Goal: Task Accomplishment & Management: Use online tool/utility

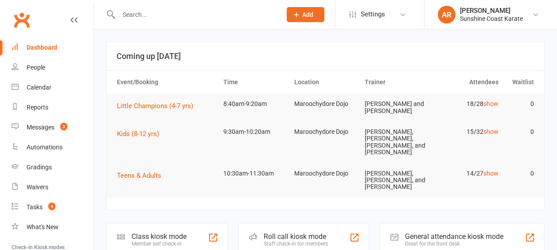
click at [151, 105] on span "Little Champions (4-7 yrs)" at bounding box center [155, 106] width 76 height 8
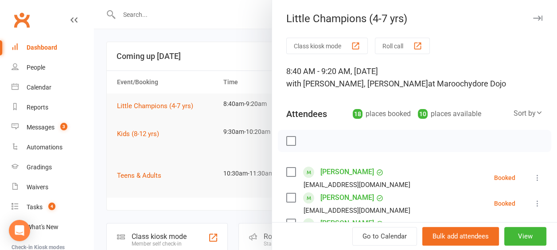
click at [414, 50] on div "button" at bounding box center [417, 45] width 9 height 9
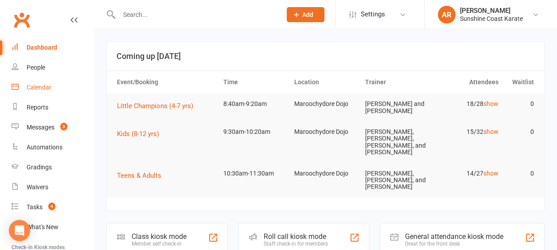
click at [39, 91] on link "Calendar" at bounding box center [53, 88] width 82 height 20
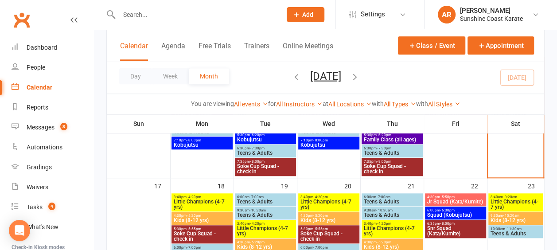
scroll to position [295, 0]
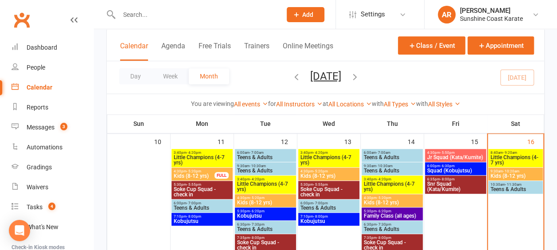
click at [524, 155] on span "Little Champions (4-7 yrs)" at bounding box center [515, 160] width 51 height 11
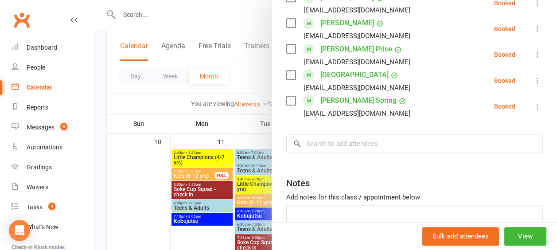
scroll to position [564, 0]
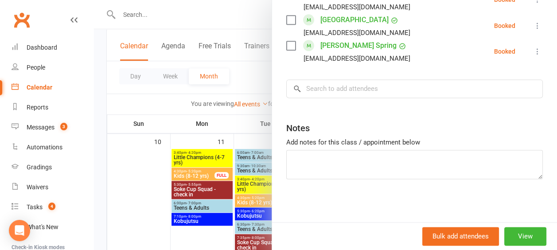
click at [242, 84] on div at bounding box center [325, 125] width 463 height 250
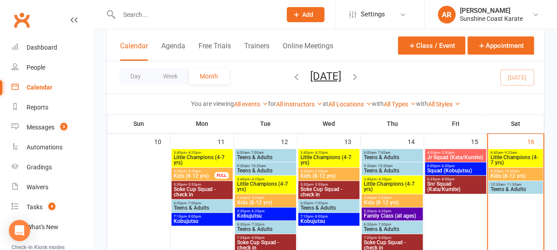
click at [495, 177] on span "Kids (8-12 yrs)" at bounding box center [515, 175] width 51 height 5
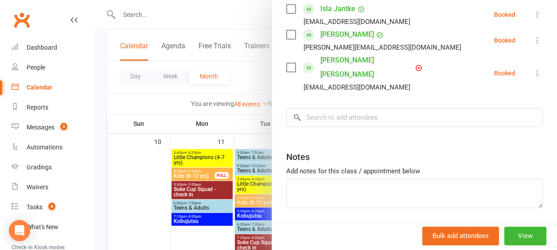
scroll to position [498, 0]
click at [248, 80] on div at bounding box center [325, 125] width 463 height 250
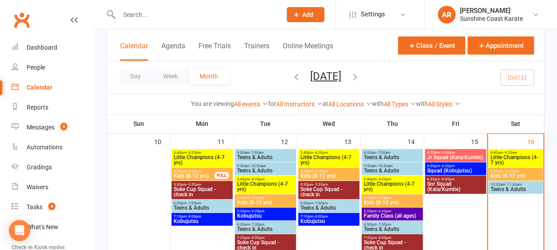
click at [518, 189] on span "Teens & Adults" at bounding box center [515, 189] width 51 height 5
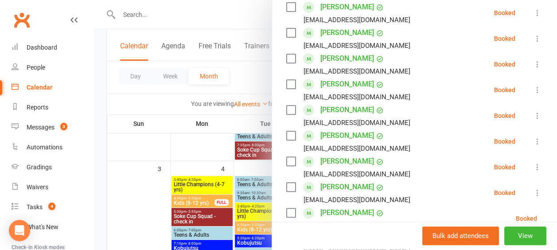
scroll to position [0, 0]
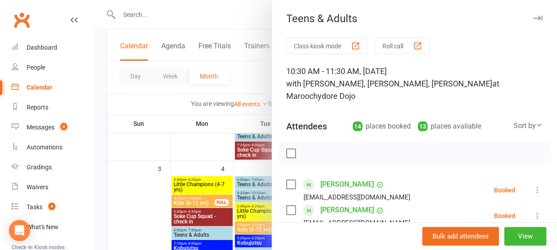
click at [253, 70] on div at bounding box center [325, 125] width 463 height 250
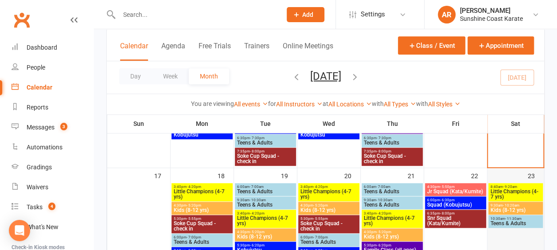
scroll to position [369, 0]
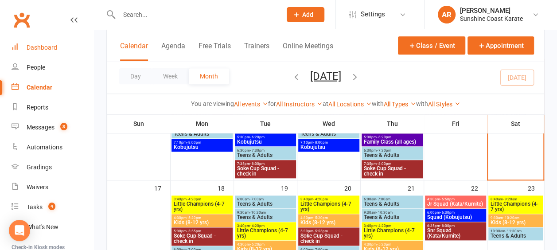
click at [51, 40] on link "Dashboard" at bounding box center [53, 48] width 82 height 20
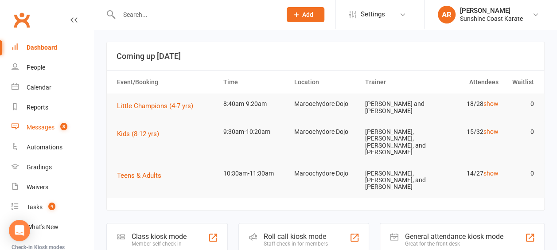
click at [40, 125] on div "Messages" at bounding box center [41, 127] width 28 height 7
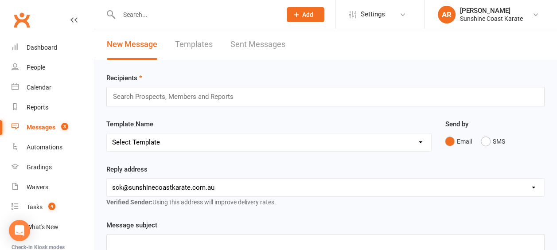
click at [236, 49] on link "Sent Messages" at bounding box center [257, 44] width 55 height 31
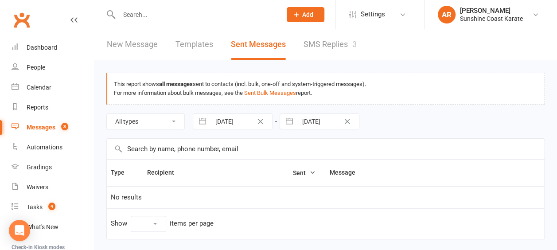
select select "10"
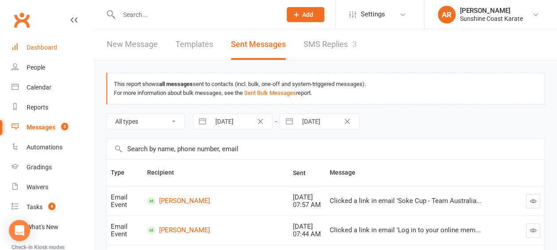
click at [26, 51] on link "Dashboard" at bounding box center [53, 48] width 82 height 20
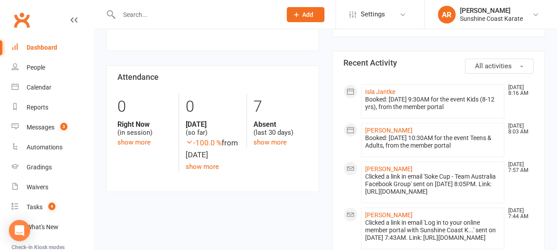
scroll to position [369, 0]
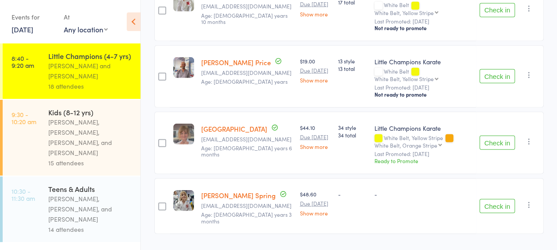
scroll to position [1136, 0]
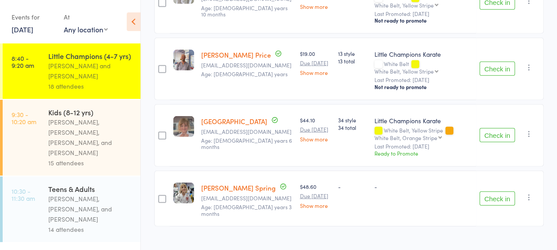
click at [115, 126] on div "[PERSON_NAME], [PERSON_NAME], [PERSON_NAME], and [PERSON_NAME]" at bounding box center [90, 137] width 85 height 41
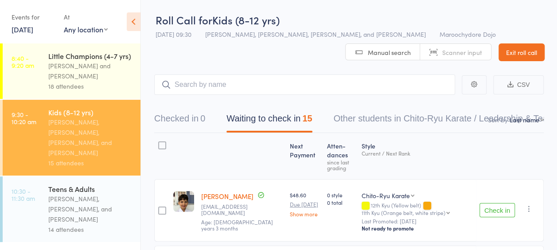
click at [63, 74] on div "[PERSON_NAME] and [PERSON_NAME]" at bounding box center [90, 71] width 85 height 20
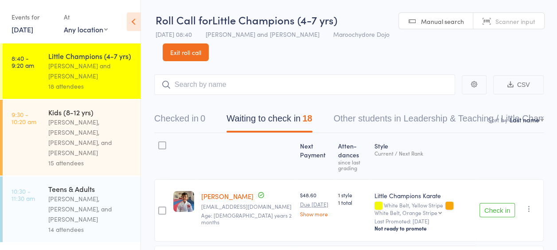
click at [98, 132] on div "[PERSON_NAME], [PERSON_NAME], [PERSON_NAME], and [PERSON_NAME]" at bounding box center [90, 137] width 85 height 41
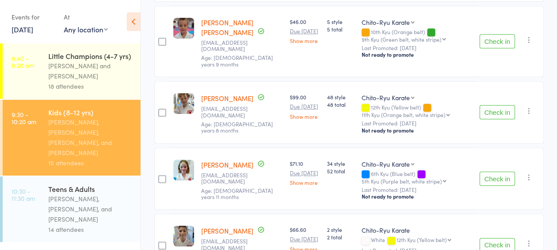
scroll to position [196, 0]
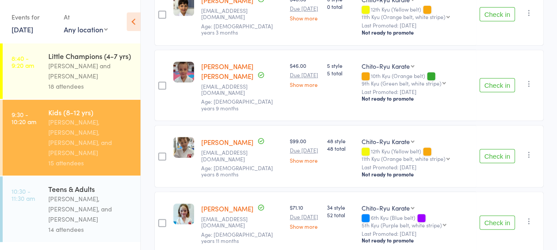
click at [104, 79] on div "Sandra Phillips and Martin Phillips" at bounding box center [90, 71] width 85 height 20
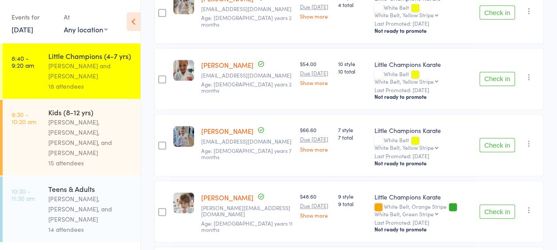
scroll to position [517, 0]
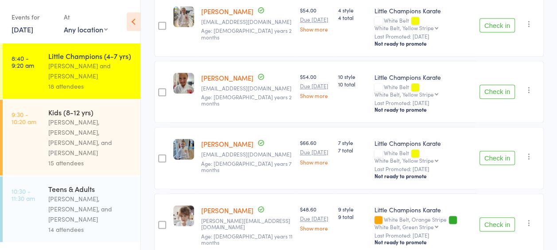
click at [504, 86] on button "Check in" at bounding box center [496, 92] width 35 height 14
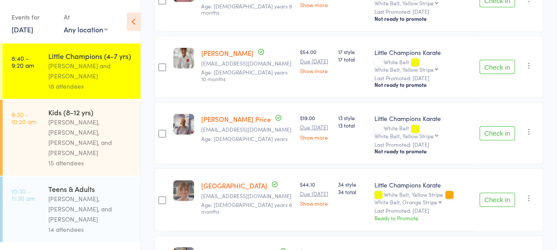
scroll to position [996, 0]
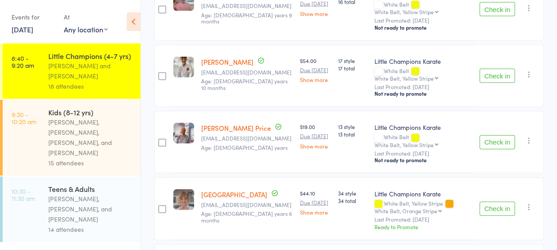
click at [501, 137] on button "Check in" at bounding box center [496, 142] width 35 height 14
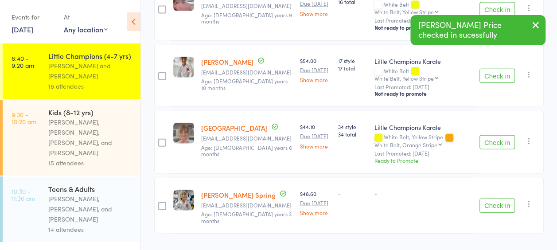
click at [492, 71] on button "Check in" at bounding box center [496, 76] width 35 height 14
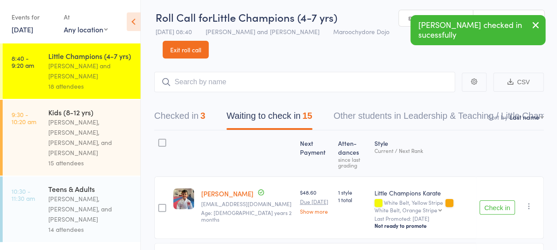
scroll to position [0, 0]
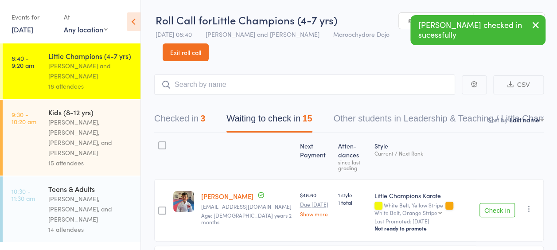
click at [198, 121] on button "Checked in 3" at bounding box center [179, 120] width 51 height 23
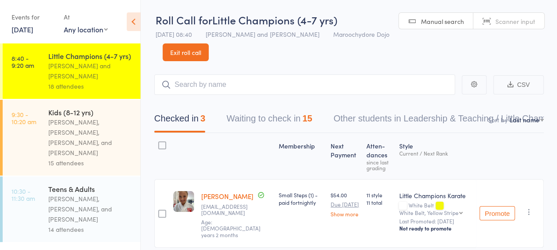
click at [265, 127] on button "Waiting to check in 15" at bounding box center [269, 120] width 86 height 23
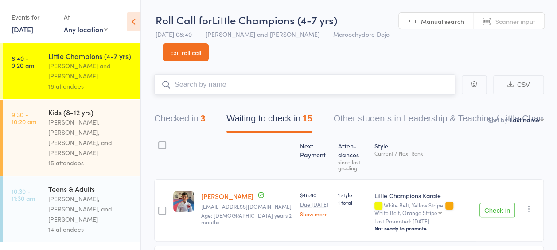
click at [256, 89] on input "search" at bounding box center [304, 84] width 301 height 20
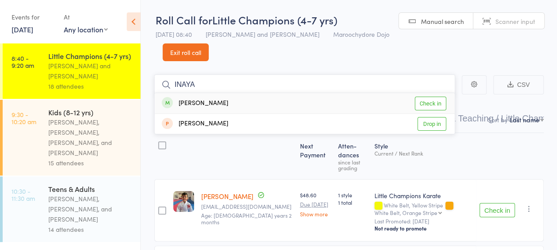
type input "INAYA"
click at [439, 98] on link "Check in" at bounding box center [430, 104] width 31 height 14
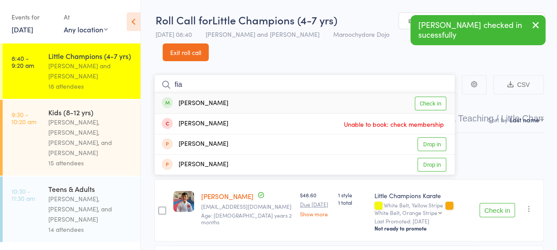
type input "fia"
click at [428, 103] on link "Check in" at bounding box center [430, 104] width 31 height 14
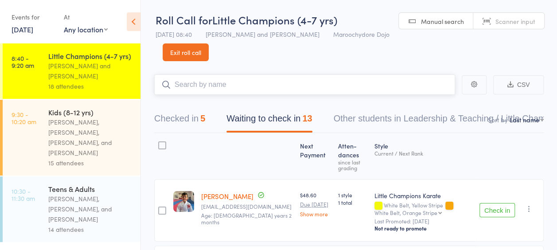
click at [292, 89] on input "search" at bounding box center [304, 84] width 301 height 20
click at [200, 119] on button "Checked in 5" at bounding box center [179, 120] width 51 height 23
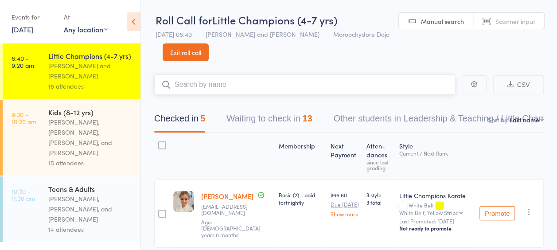
click at [252, 114] on button "Waiting to check in 13" at bounding box center [269, 120] width 86 height 23
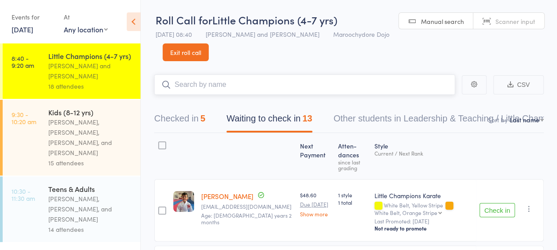
click at [205, 120] on div "5" at bounding box center [202, 118] width 5 height 10
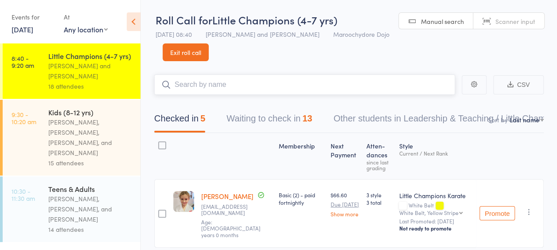
scroll to position [0, 1]
click at [256, 123] on button "Waiting to check in 13" at bounding box center [269, 120] width 86 height 23
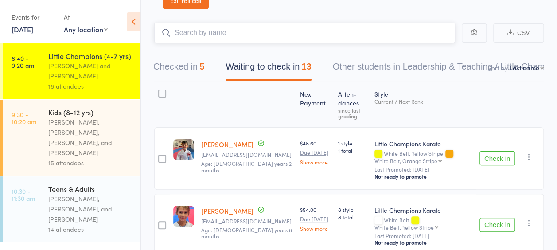
scroll to position [74, 0]
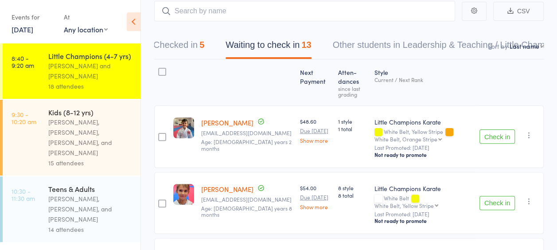
click at [499, 135] on button "Check in" at bounding box center [496, 136] width 35 height 14
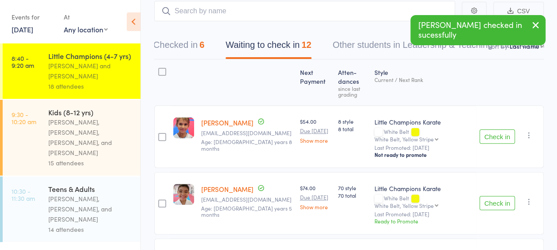
click at [199, 44] on button "Checked in 6" at bounding box center [178, 46] width 51 height 23
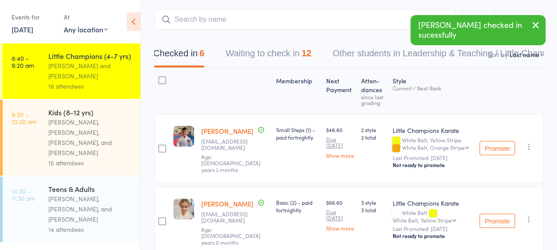
scroll to position [0, 0]
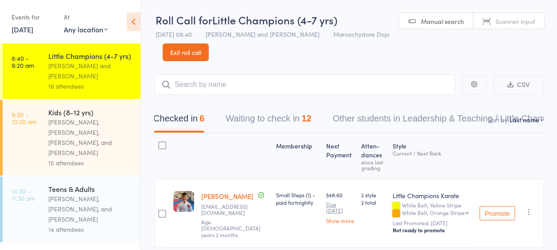
click at [288, 121] on button "Waiting to check in 12" at bounding box center [269, 120] width 86 height 23
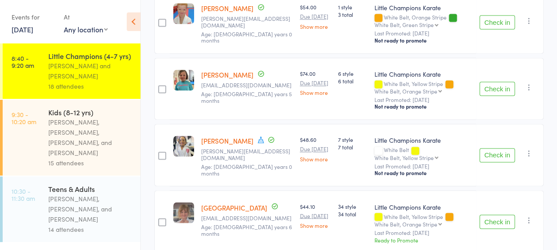
scroll to position [665, 0]
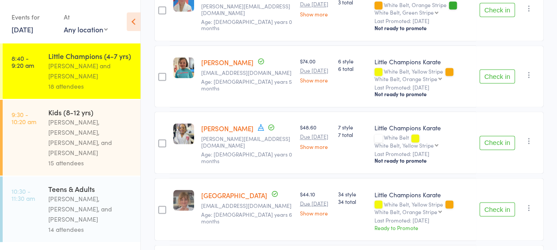
click at [510, 69] on button "Check in" at bounding box center [496, 76] width 35 height 14
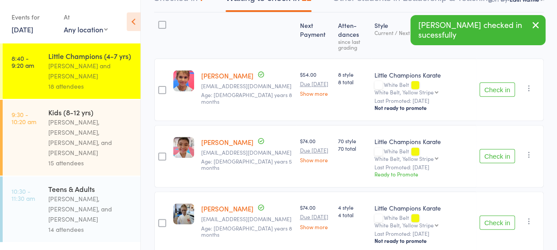
scroll to position [0, 0]
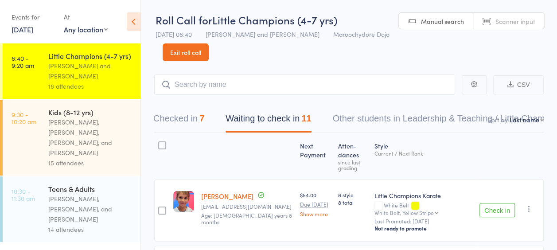
click at [192, 124] on button "Checked in 7" at bounding box center [178, 120] width 51 height 23
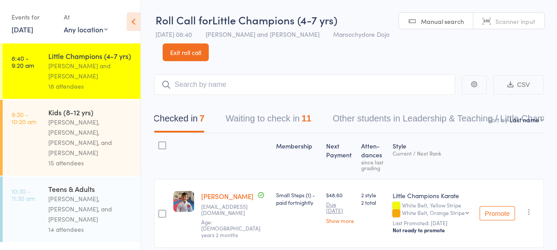
click at [262, 117] on button "Waiting to check in 11" at bounding box center [269, 120] width 86 height 23
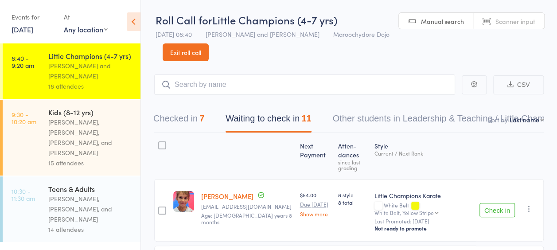
click at [183, 115] on button "Checked in 7" at bounding box center [178, 120] width 51 height 23
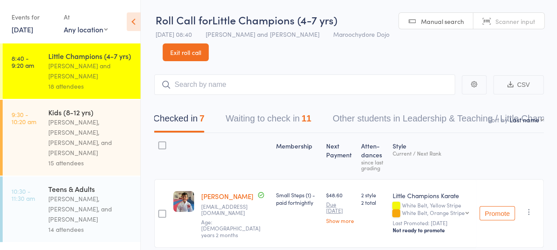
click at [290, 126] on button "Waiting to check in 11" at bounding box center [269, 120] width 86 height 23
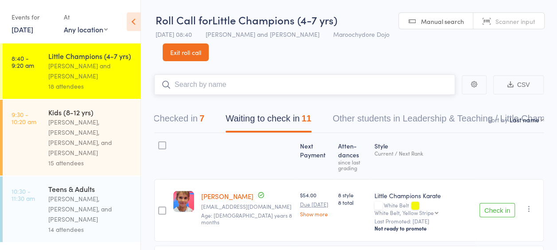
drag, startPoint x: 253, startPoint y: 79, endPoint x: 287, endPoint y: 92, distance: 36.9
click at [253, 79] on input "search" at bounding box center [304, 84] width 301 height 20
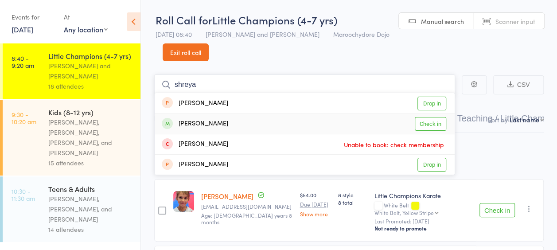
type input "shreya"
click at [427, 126] on link "Check in" at bounding box center [430, 124] width 31 height 14
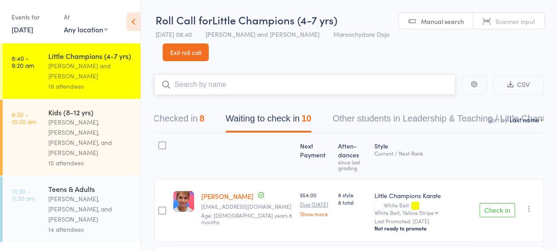
click at [276, 86] on input "search" at bounding box center [304, 84] width 301 height 20
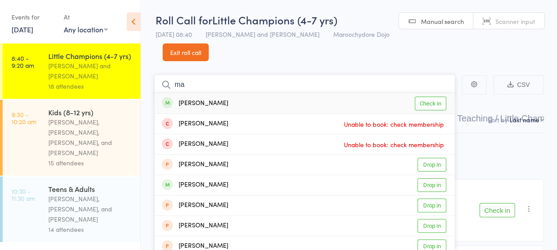
type input "m"
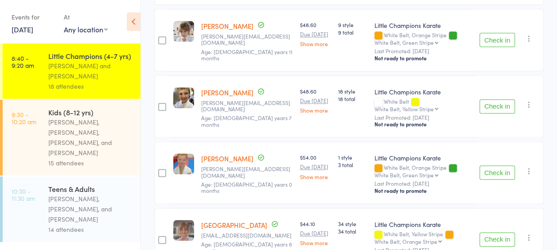
scroll to position [610, 0]
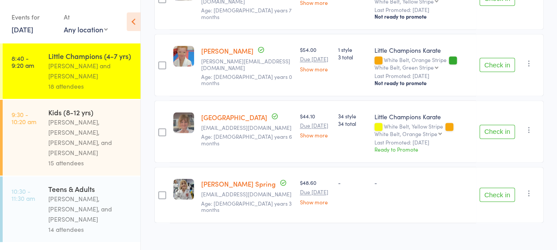
click at [496, 189] on button "Check in" at bounding box center [496, 194] width 35 height 14
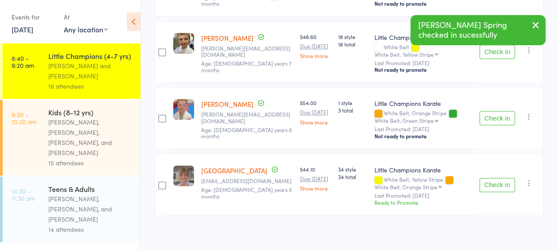
click at [506, 178] on button "Check in" at bounding box center [496, 185] width 35 height 14
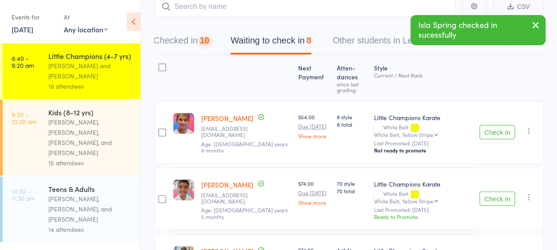
scroll to position [0, 0]
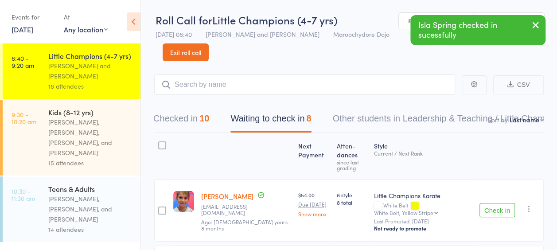
click at [193, 117] on button "Checked in 10" at bounding box center [181, 120] width 56 height 23
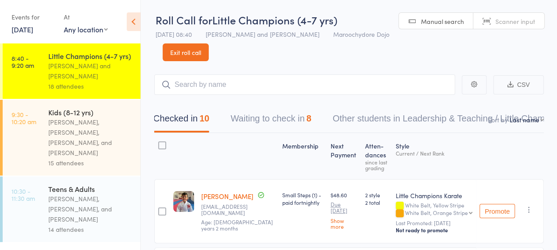
click at [301, 119] on button "Waiting to check in 8" at bounding box center [270, 120] width 81 height 23
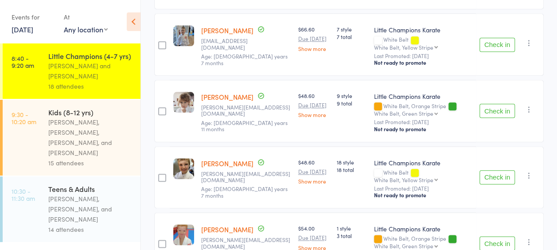
scroll to position [443, 0]
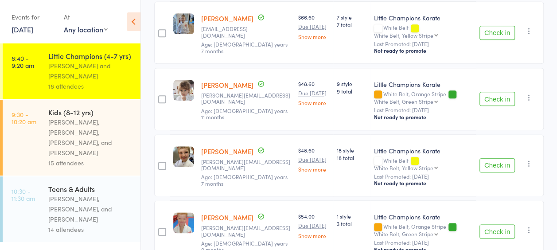
click at [511, 96] on button "Check in" at bounding box center [496, 99] width 35 height 14
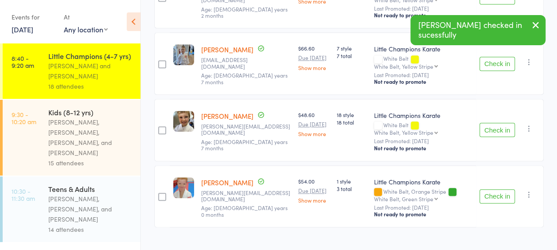
scroll to position [424, 0]
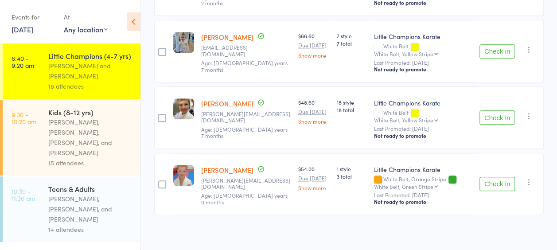
click at [504, 116] on button "Check in" at bounding box center [496, 117] width 35 height 14
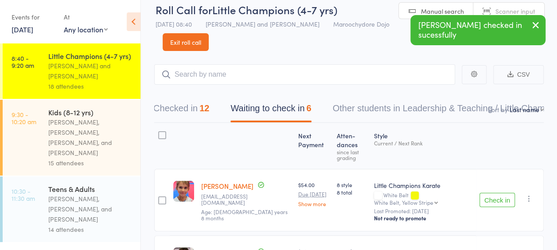
scroll to position [0, 0]
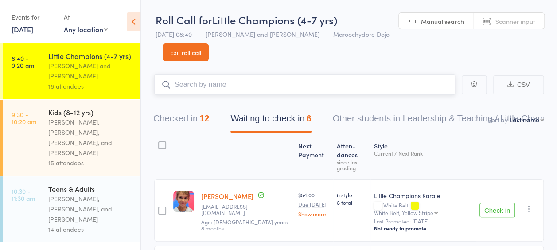
click at [295, 89] on input "search" at bounding box center [304, 84] width 301 height 20
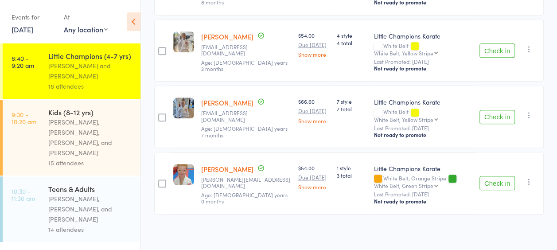
scroll to position [211, 0]
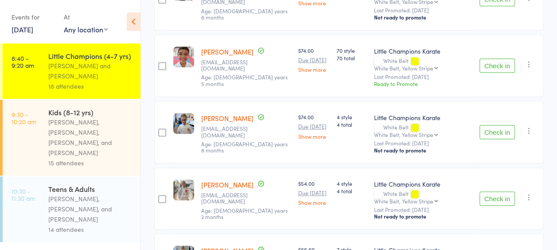
click at [510, 194] on button "Check in" at bounding box center [496, 198] width 35 height 14
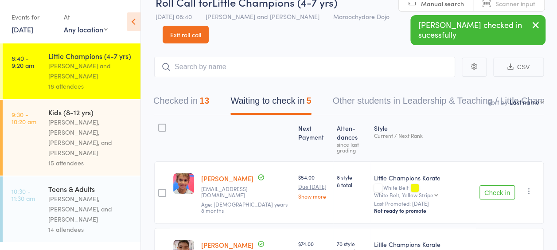
scroll to position [0, 0]
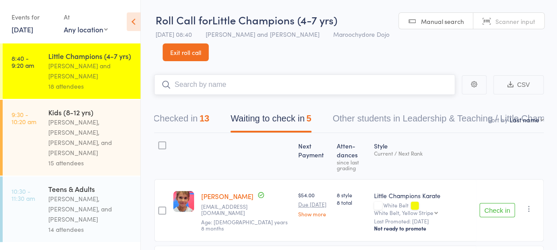
click at [307, 82] on input "search" at bounding box center [304, 84] width 301 height 20
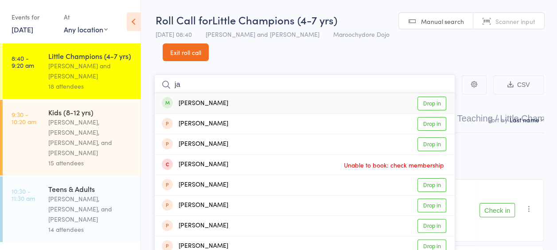
type input "j"
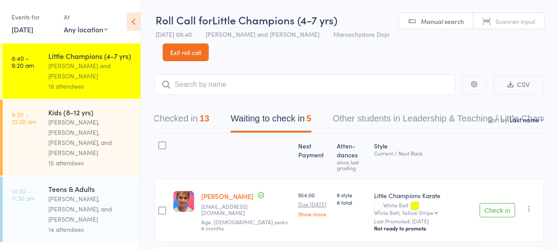
click at [194, 124] on button "Checked in 13" at bounding box center [181, 120] width 56 height 23
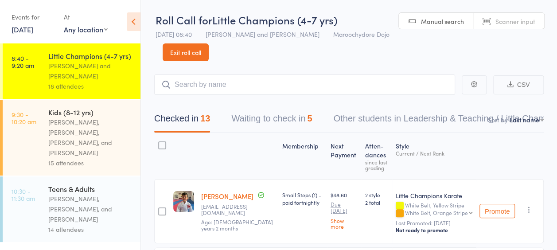
drag, startPoint x: 216, startPoint y: 117, endPoint x: 268, endPoint y: 117, distance: 52.3
click at [268, 117] on div "Checked in 13 Waiting to check in 5 Other students in Leadership & Teaching / L…" at bounding box center [383, 120] width 479 height 23
click at [102, 124] on div "[PERSON_NAME], [PERSON_NAME], [PERSON_NAME], and [PERSON_NAME]" at bounding box center [90, 137] width 85 height 41
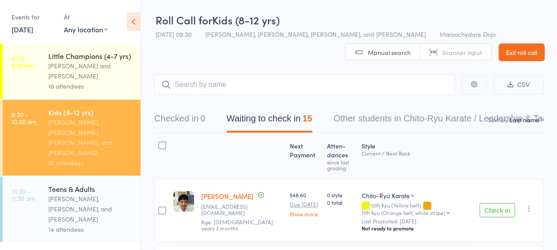
click at [58, 76] on div "[PERSON_NAME] and [PERSON_NAME]" at bounding box center [90, 71] width 85 height 20
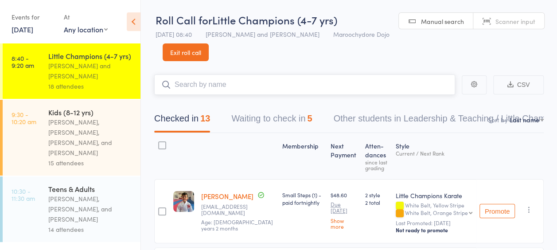
click at [288, 124] on button "Waiting to check in 5" at bounding box center [271, 120] width 81 height 23
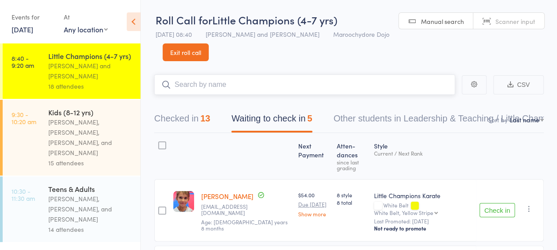
click at [204, 114] on div "13" at bounding box center [205, 118] width 10 height 10
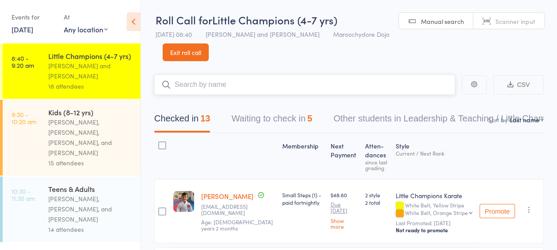
click at [283, 114] on button "Waiting to check in 5" at bounding box center [271, 120] width 81 height 23
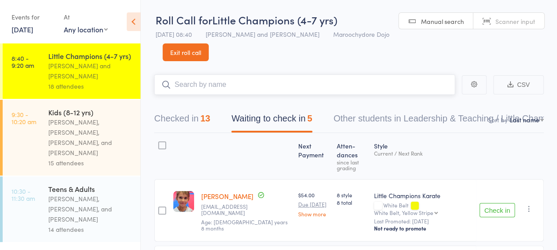
click at [215, 126] on div "Checked in 13 Waiting to check in 5 Other students in Leadership & Teaching / L…" at bounding box center [383, 120] width 479 height 23
click at [213, 123] on div "Checked in 13 Waiting to check in 5 Other students in Leadership & Teaching / L…" at bounding box center [383, 120] width 479 height 23
click at [206, 116] on div "13" at bounding box center [205, 118] width 10 height 10
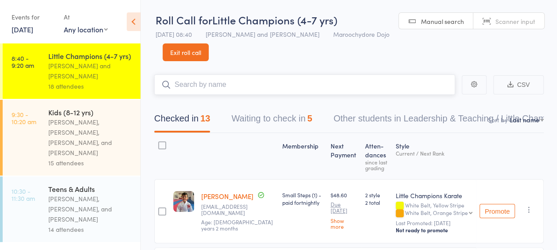
click at [240, 121] on button "Waiting to check in 5" at bounding box center [271, 120] width 81 height 23
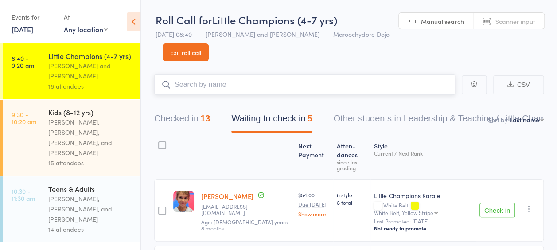
click at [204, 117] on div "13" at bounding box center [205, 118] width 10 height 10
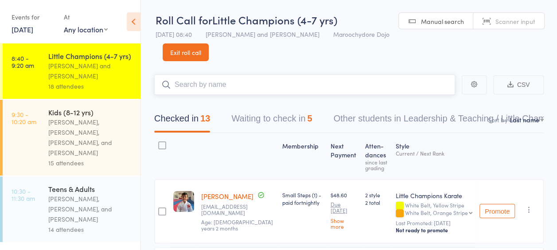
click at [240, 119] on button "Waiting to check in 5" at bounding box center [271, 120] width 81 height 23
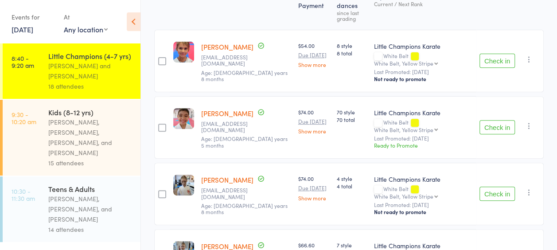
scroll to position [222, 0]
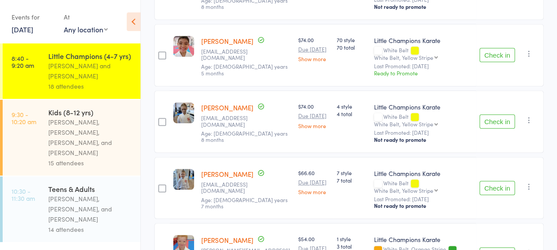
click at [507, 55] on button "Check in" at bounding box center [496, 55] width 35 height 14
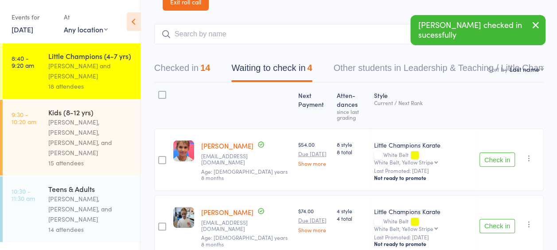
scroll to position [0, 0]
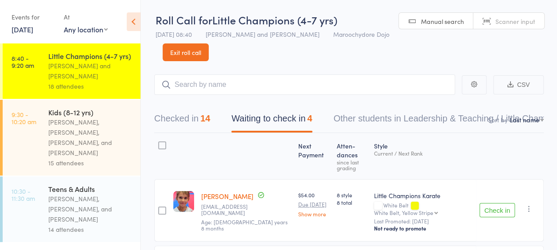
click at [179, 120] on button "Checked in 14" at bounding box center [182, 120] width 56 height 23
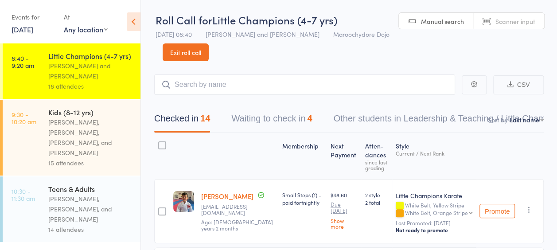
click at [251, 116] on button "Waiting to check in 4" at bounding box center [271, 120] width 81 height 23
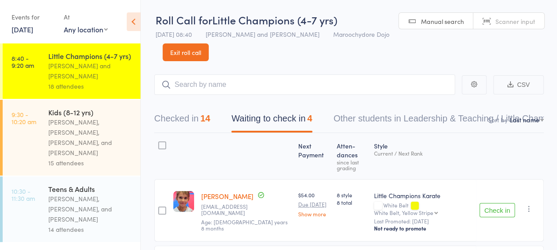
click at [193, 117] on button "Checked in 14" at bounding box center [182, 120] width 56 height 23
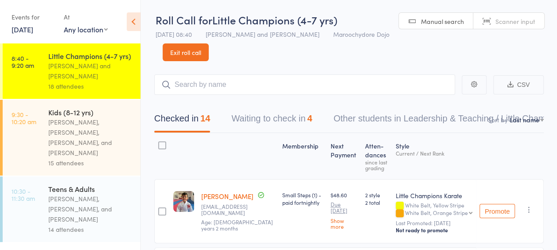
click at [310, 121] on button "Waiting to check in 4" at bounding box center [271, 120] width 81 height 23
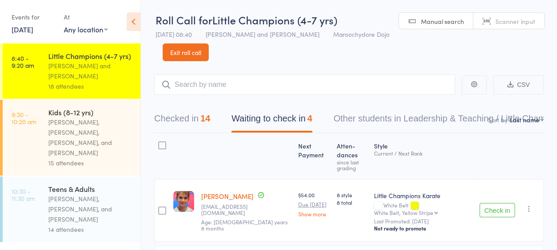
click at [207, 105] on div "Checked in 14 Waiting to check in 4 Other students in Leadership & Teaching / L…" at bounding box center [348, 114] width 389 height 38
click at [210, 108] on div "Checked in 14 Waiting to check in 4 Other students in Leadership & Teaching / L…" at bounding box center [348, 114] width 389 height 38
click at [210, 114] on div "14" at bounding box center [205, 118] width 10 height 10
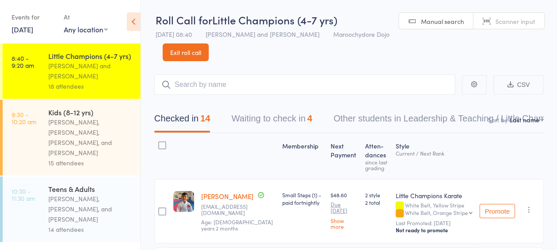
click at [114, 115] on div "Kids (8-12 yrs)" at bounding box center [90, 112] width 85 height 10
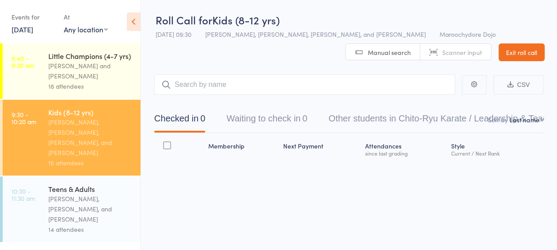
click at [94, 72] on div "[PERSON_NAME] and [PERSON_NAME]" at bounding box center [90, 71] width 85 height 20
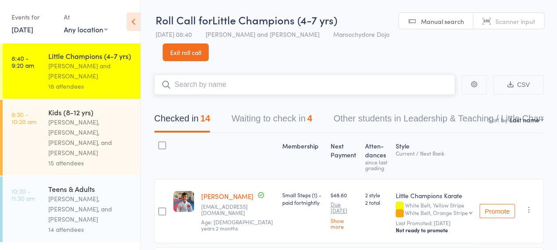
click at [253, 112] on button "Waiting to check in 4" at bounding box center [271, 120] width 81 height 23
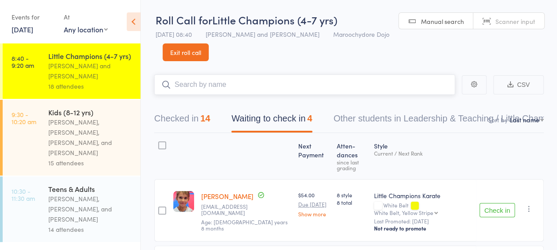
click at [204, 117] on div "14" at bounding box center [205, 118] width 10 height 10
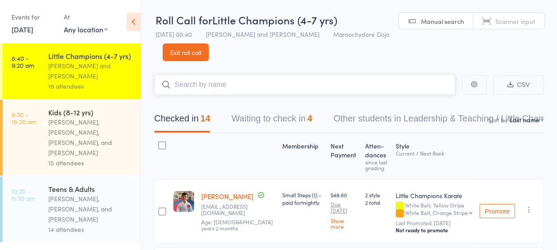
drag, startPoint x: 213, startPoint y: 153, endPoint x: 442, endPoint y: 88, distance: 238.1
click at [442, 89] on input "search" at bounding box center [304, 84] width 301 height 20
click at [390, 91] on input "search" at bounding box center [304, 84] width 301 height 20
click at [264, 121] on button "Waiting to check in 4" at bounding box center [271, 120] width 81 height 23
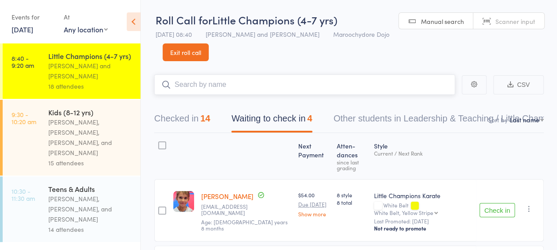
click at [206, 114] on div "14" at bounding box center [205, 118] width 10 height 10
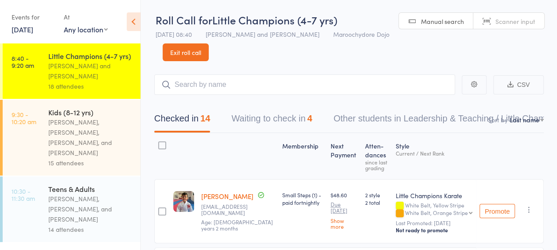
click at [123, 136] on div "[PERSON_NAME], [PERSON_NAME], [PERSON_NAME], and [PERSON_NAME]" at bounding box center [90, 137] width 85 height 41
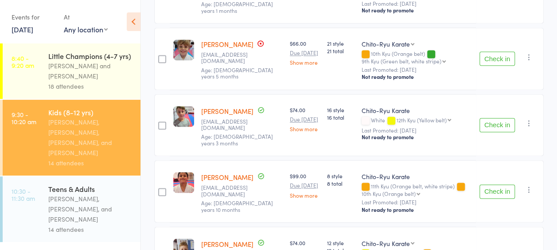
scroll to position [665, 0]
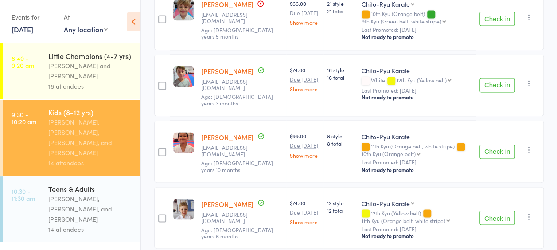
click at [500, 78] on button "Check in" at bounding box center [496, 85] width 35 height 14
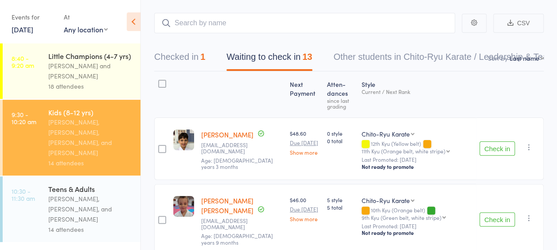
scroll to position [0, 0]
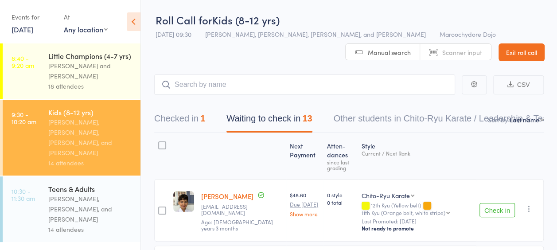
click at [172, 120] on button "Checked in 1" at bounding box center [179, 120] width 51 height 23
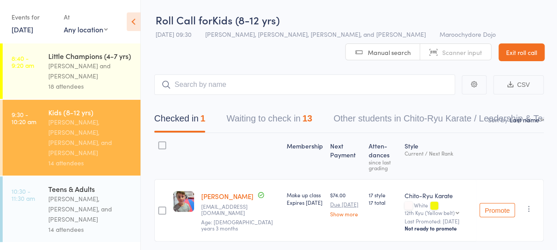
scroll to position [30, 0]
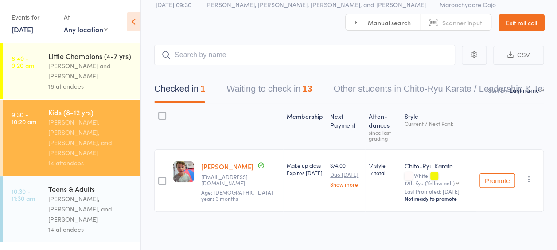
click at [282, 84] on button "Waiting to check in 13" at bounding box center [269, 90] width 86 height 23
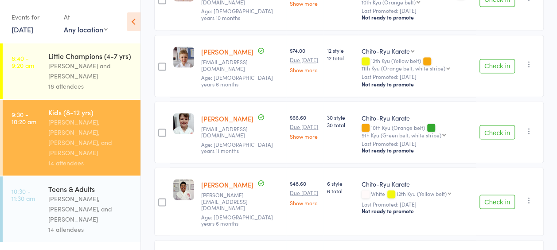
scroll to position [768, 0]
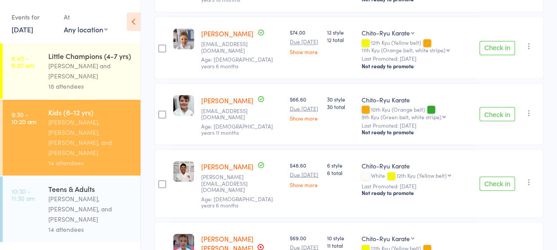
click at [505, 176] on button "Check in" at bounding box center [496, 183] width 35 height 14
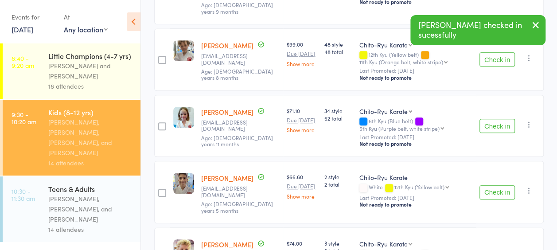
scroll to position [305, 0]
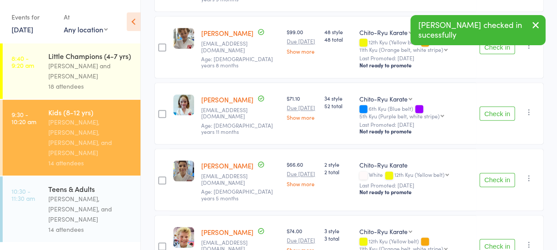
click at [506, 173] on button "Check in" at bounding box center [496, 180] width 35 height 14
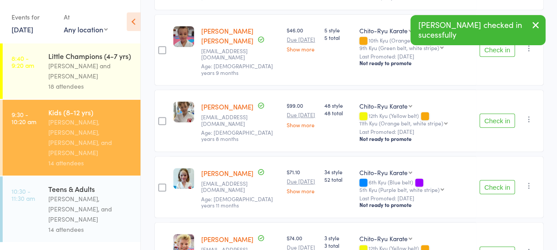
scroll to position [83, 0]
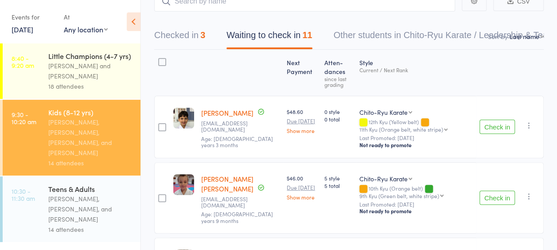
click at [494, 121] on button "Check in" at bounding box center [496, 127] width 35 height 14
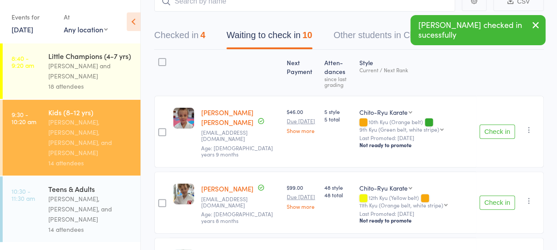
click at [191, 38] on button "Checked in 4" at bounding box center [179, 37] width 51 height 23
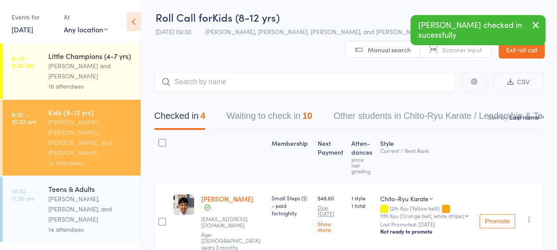
scroll to position [0, 0]
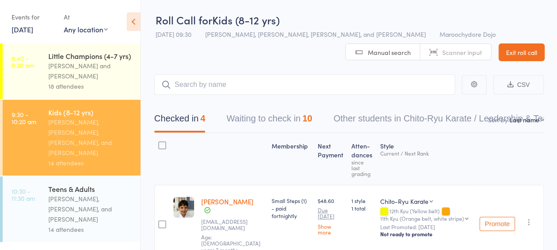
click at [273, 121] on button "Waiting to check in 10" at bounding box center [269, 120] width 86 height 23
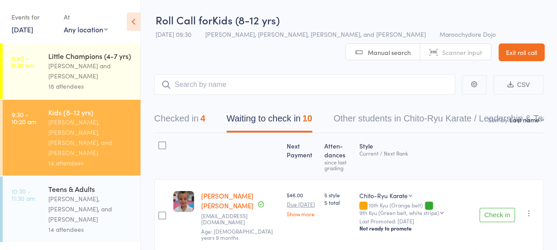
scroll to position [74, 0]
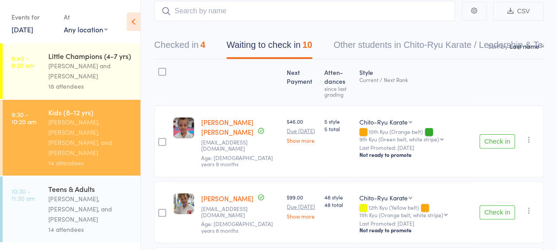
click at [496, 139] on button "Check in" at bounding box center [496, 141] width 35 height 14
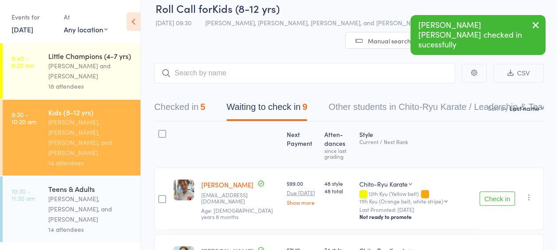
scroll to position [0, 0]
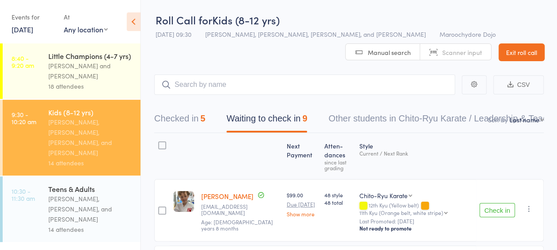
click at [194, 120] on button "Checked in 5" at bounding box center [179, 120] width 51 height 23
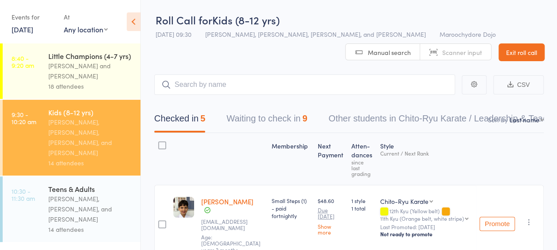
click at [287, 123] on button "Waiting to check in 9" at bounding box center [266, 120] width 81 height 23
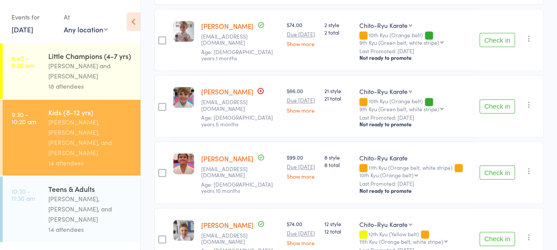
scroll to position [222, 0]
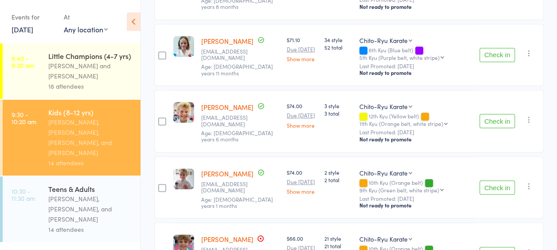
click at [512, 124] on button "Check in" at bounding box center [496, 121] width 35 height 14
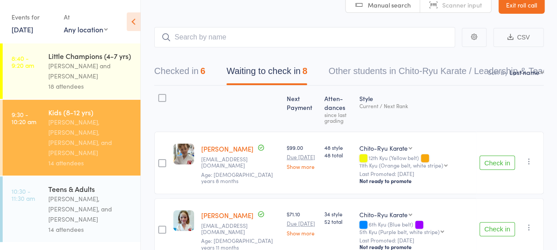
scroll to position [0, 0]
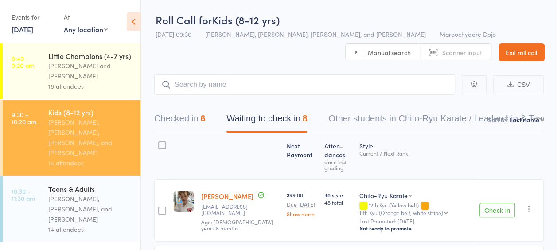
click at [197, 119] on button "Checked in 6" at bounding box center [179, 120] width 51 height 23
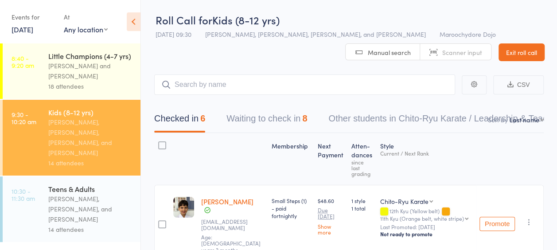
click at [265, 124] on button "Waiting to check in 8" at bounding box center [266, 120] width 81 height 23
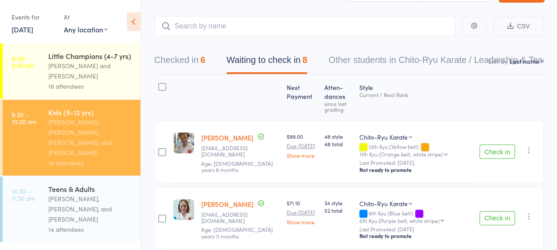
scroll to position [47, 0]
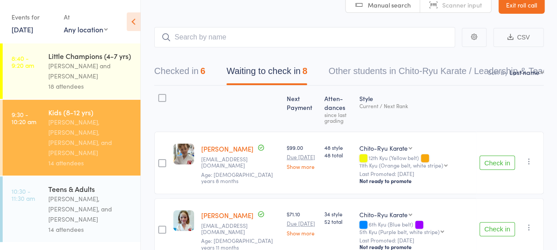
click at [194, 74] on button "Checked in 6" at bounding box center [179, 73] width 51 height 23
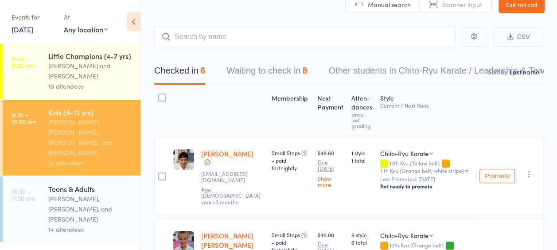
scroll to position [0, 0]
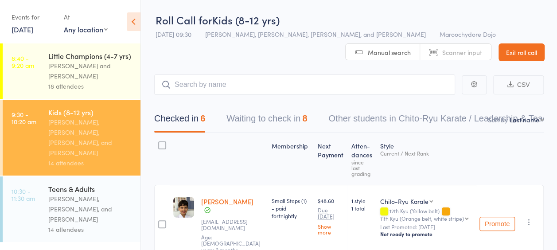
click at [291, 108] on div "Checked in 6 Waiting to check in 8 Other students in Chito-Ryu Karate / Leaders…" at bounding box center [348, 114] width 389 height 38
click at [291, 117] on button "Waiting to check in 8" at bounding box center [266, 120] width 81 height 23
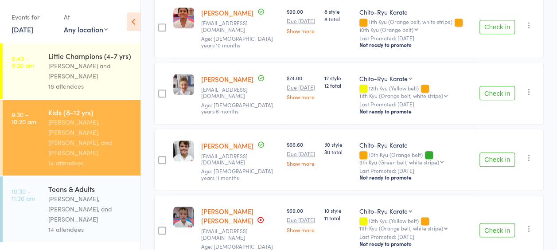
scroll to position [490, 0]
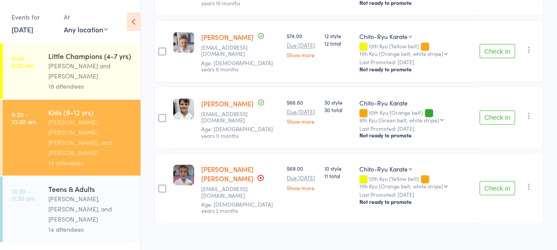
click at [506, 182] on button "Check in" at bounding box center [496, 188] width 35 height 14
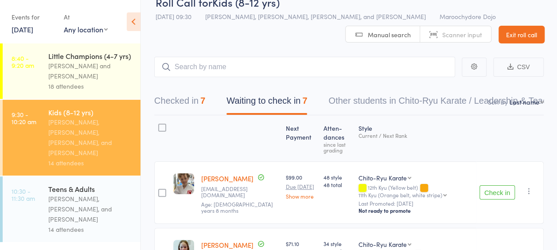
scroll to position [0, 0]
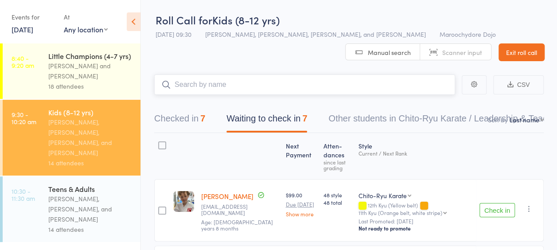
click at [290, 87] on input "search" at bounding box center [304, 84] width 301 height 20
click at [205, 127] on button "Checked in 7" at bounding box center [179, 120] width 51 height 23
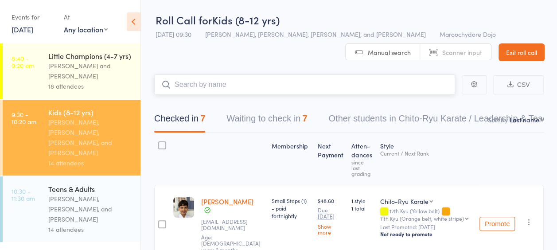
click at [261, 113] on button "Waiting to check in 7" at bounding box center [266, 120] width 81 height 23
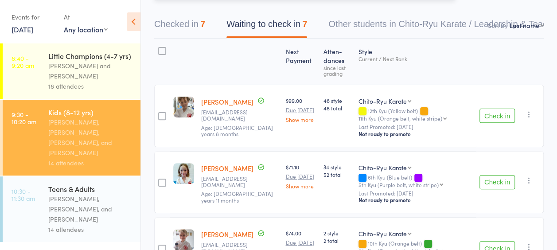
scroll to position [74, 0]
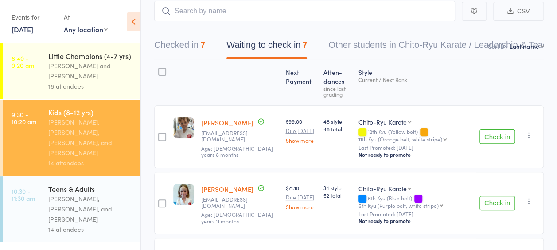
click at [501, 135] on button "Check in" at bounding box center [496, 136] width 35 height 14
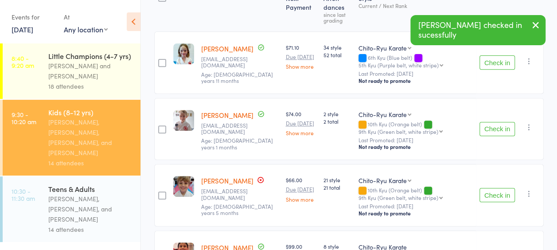
scroll to position [222, 0]
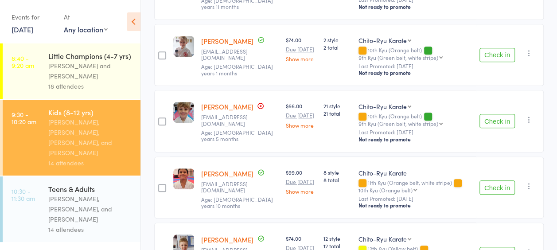
click at [507, 186] on button "Check in" at bounding box center [496, 187] width 35 height 14
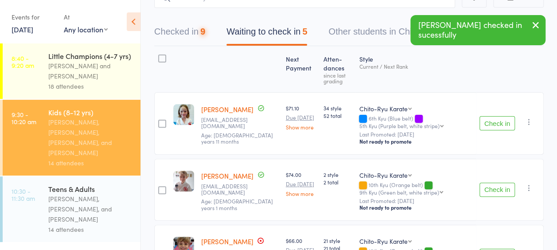
scroll to position [0, 0]
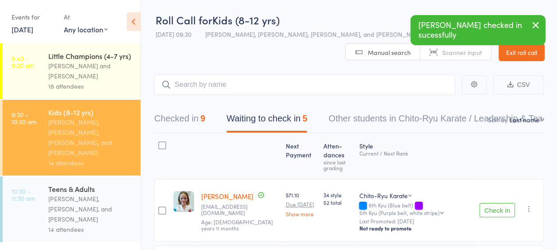
click at [202, 119] on div "9" at bounding box center [202, 118] width 5 height 10
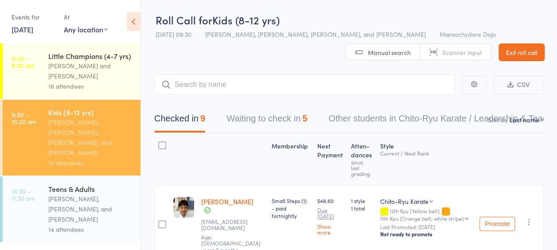
click at [293, 124] on button "Waiting to check in 5" at bounding box center [266, 120] width 81 height 23
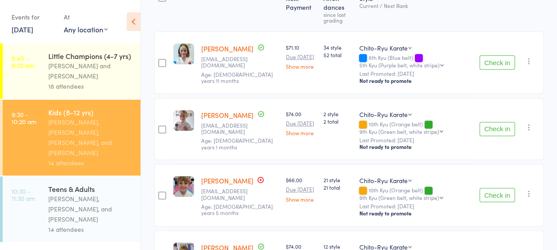
scroll to position [293, 0]
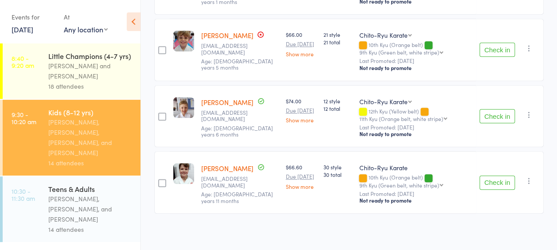
click at [491, 176] on button "Check in" at bounding box center [496, 182] width 35 height 14
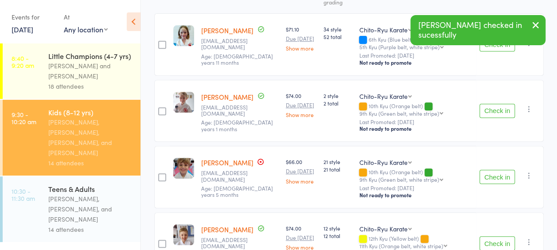
scroll to position [153, 0]
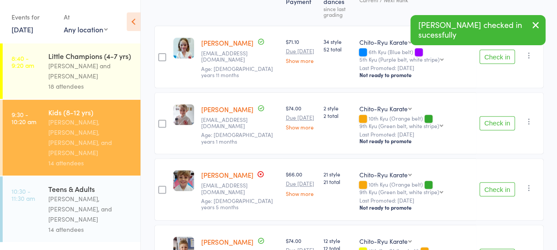
click at [502, 122] on button "Check in" at bounding box center [496, 123] width 35 height 14
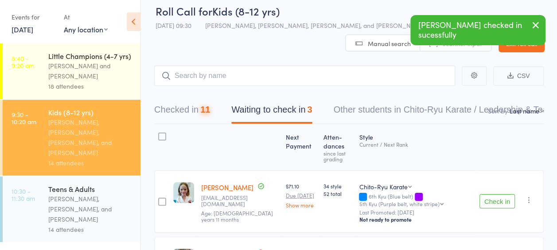
scroll to position [0, 0]
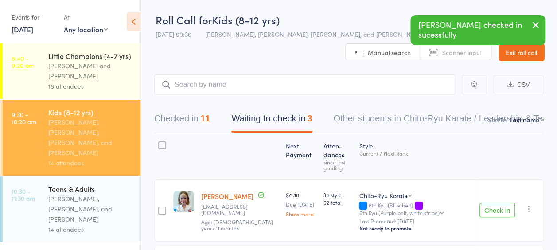
click at [206, 120] on div "11" at bounding box center [205, 118] width 10 height 10
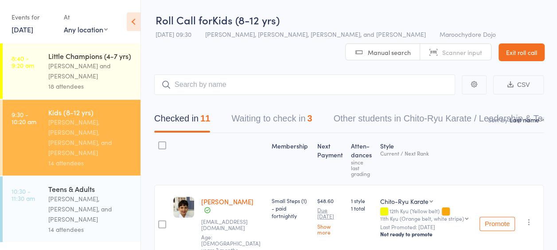
click at [474, 130] on button "Other students in Chito-Ryu Karate / Leadership & Teaching 342" at bounding box center [460, 120] width 252 height 23
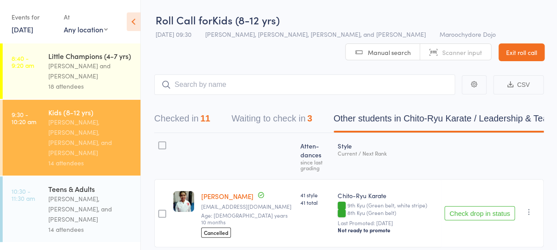
click at [260, 129] on button "Waiting to check in 3" at bounding box center [271, 120] width 81 height 23
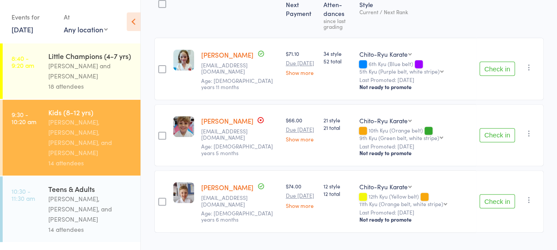
scroll to position [148, 0]
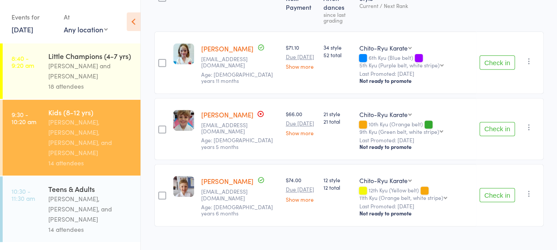
click at [505, 189] on button "Check in" at bounding box center [496, 195] width 35 height 14
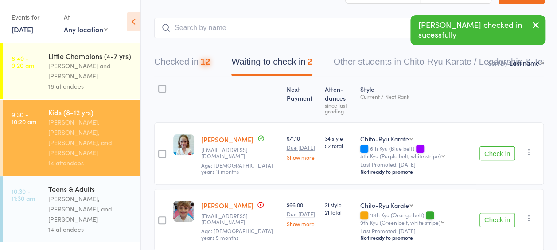
scroll to position [0, 0]
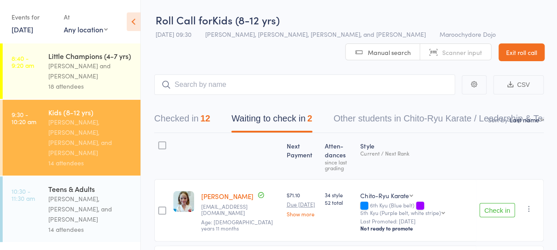
click at [186, 118] on button "Checked in 12" at bounding box center [182, 120] width 56 height 23
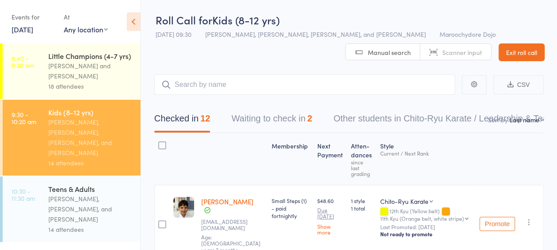
click at [257, 117] on button "Waiting to check in 2" at bounding box center [271, 120] width 81 height 23
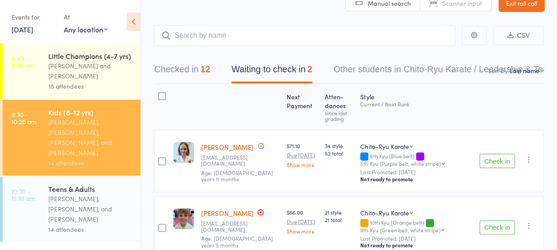
scroll to position [96, 0]
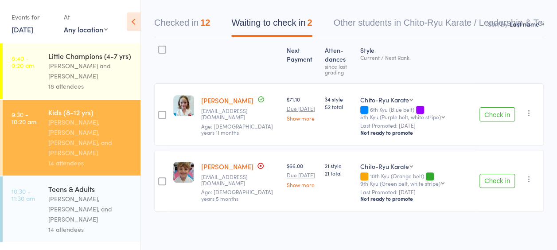
click at [490, 179] on button "Check in" at bounding box center [496, 181] width 35 height 14
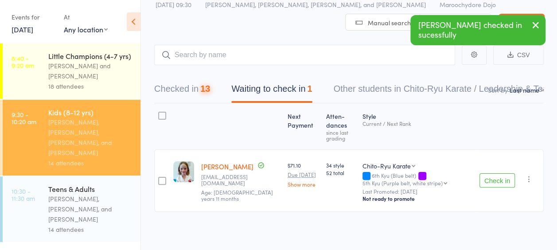
scroll to position [0, 0]
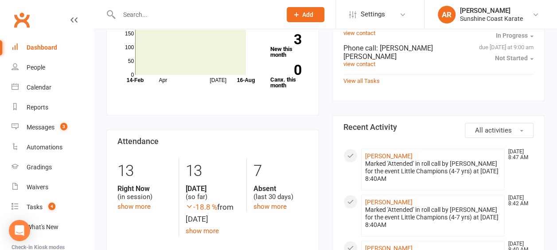
scroll to position [295, 0]
click at [272, 203] on link "show more" at bounding box center [269, 207] width 33 height 8
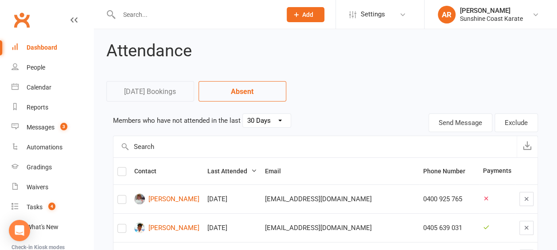
click at [264, 123] on select "30 Days 15 Days 7 Days" at bounding box center [267, 120] width 48 height 13
click at [243, 114] on select "30 Days 15 Days 7 Days" at bounding box center [267, 120] width 48 height 13
select select "7"
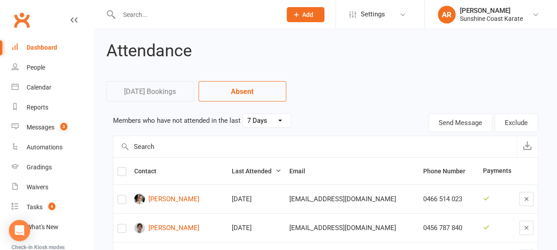
click at [159, 87] on link "Today's Bookings" at bounding box center [150, 91] width 88 height 20
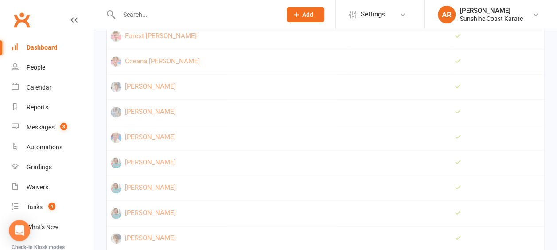
scroll to position [591, 0]
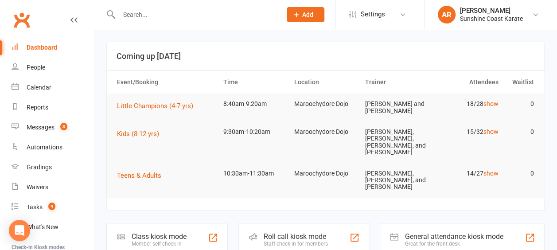
drag, startPoint x: 165, startPoint y: 16, endPoint x: 173, endPoint y: 20, distance: 8.9
click at [166, 16] on input "text" at bounding box center [195, 14] width 159 height 12
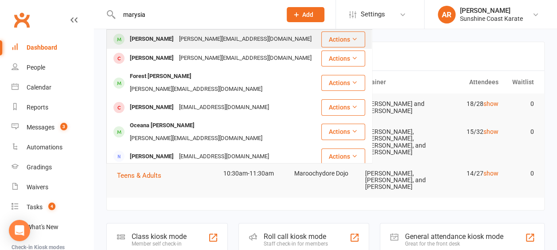
type input "marysia"
click at [249, 36] on div "[PERSON_NAME][EMAIL_ADDRESS][DOMAIN_NAME]" at bounding box center [245, 39] width 138 height 13
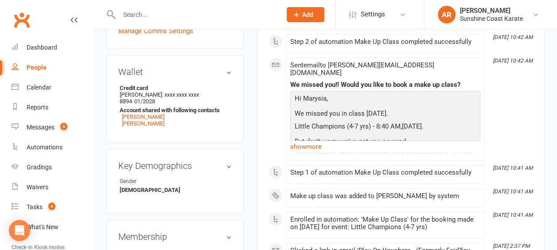
scroll to position [295, 0]
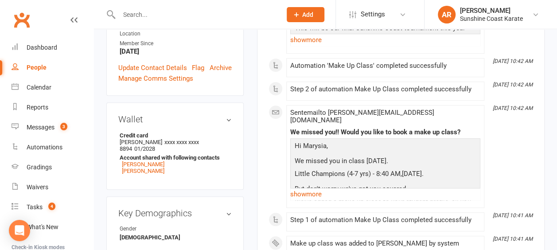
click at [392, 187] on li "[DATE] 10:42 AM Sent email to [PERSON_NAME][EMAIL_ADDRESS][DOMAIN_NAME] We miss…" at bounding box center [385, 156] width 198 height 103
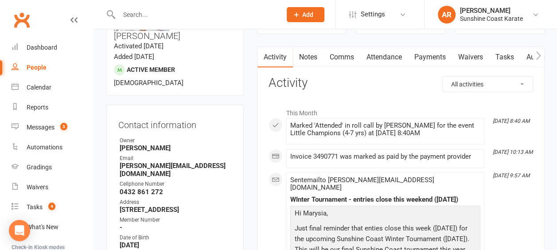
scroll to position [0, 0]
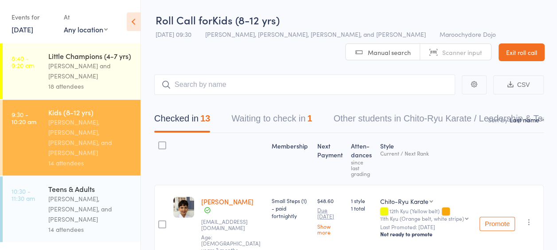
click at [292, 123] on button "Waiting to check in 1" at bounding box center [271, 120] width 81 height 23
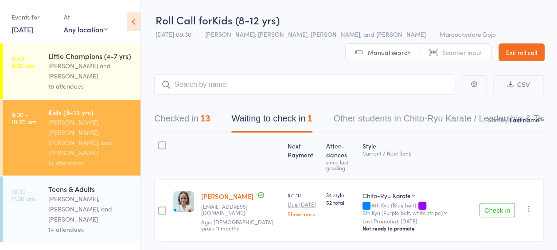
click at [184, 110] on button "Checked in 13" at bounding box center [182, 120] width 56 height 23
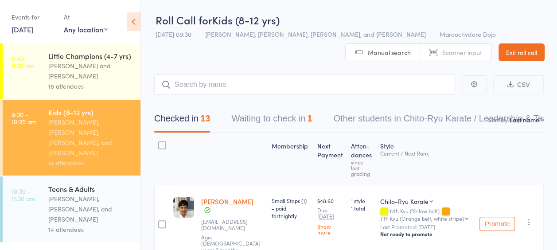
click at [112, 194] on div "[PERSON_NAME], [PERSON_NAME], and [PERSON_NAME]" at bounding box center [90, 209] width 85 height 31
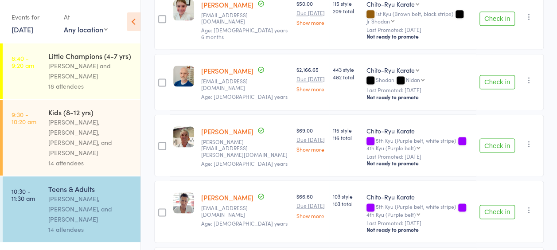
scroll to position [567, 0]
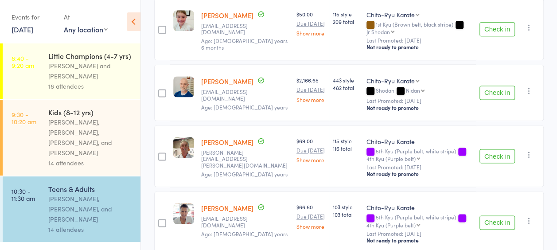
click at [503, 157] on button "Check in" at bounding box center [496, 156] width 35 height 14
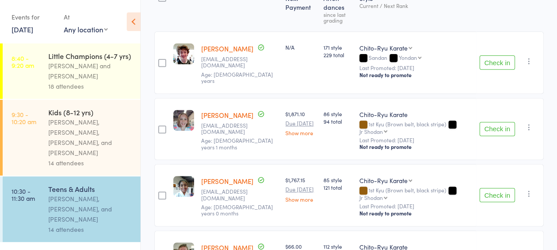
scroll to position [0, 0]
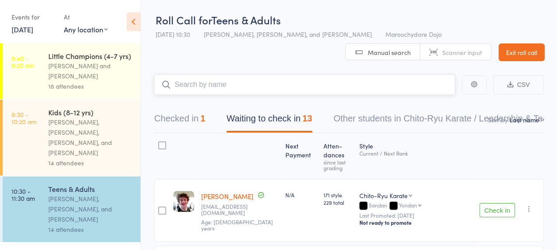
click at [292, 74] on input "search" at bounding box center [304, 84] width 301 height 20
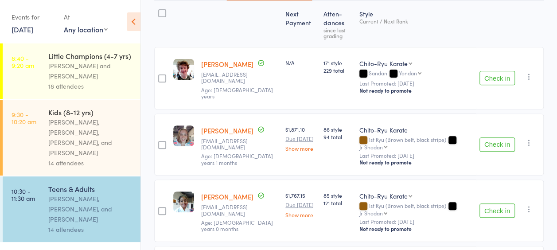
scroll to position [58, 0]
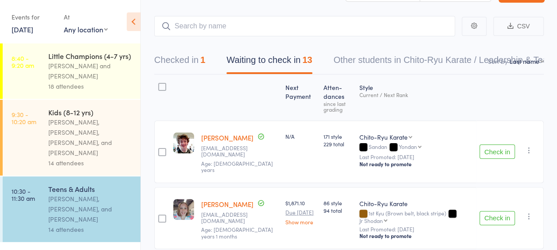
click at [498, 211] on button "Check in" at bounding box center [496, 218] width 35 height 14
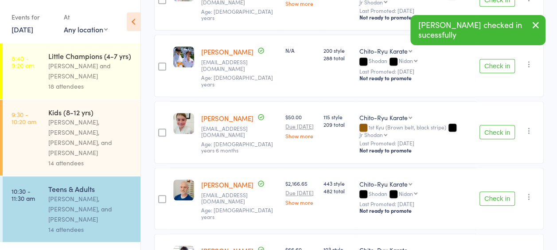
scroll to position [443, 0]
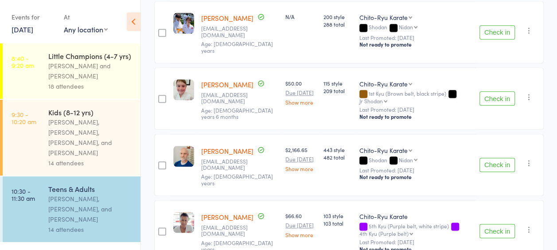
click at [507, 224] on button "Check in" at bounding box center [496, 231] width 35 height 14
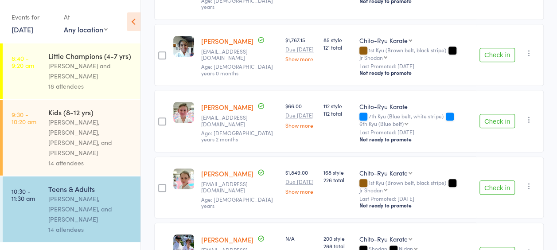
scroll to position [295, 0]
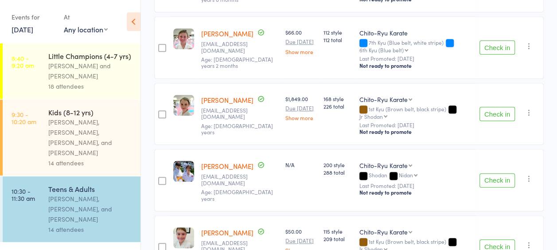
click at [503, 42] on button "Check in" at bounding box center [496, 47] width 35 height 14
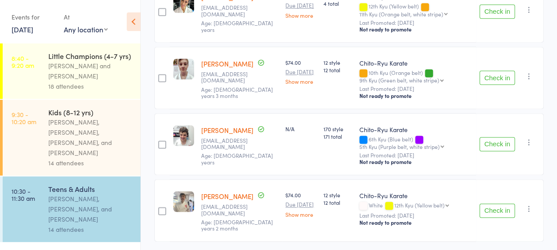
scroll to position [599, 0]
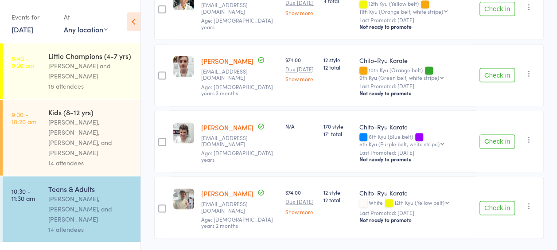
click at [493, 201] on button "Check in" at bounding box center [496, 208] width 35 height 14
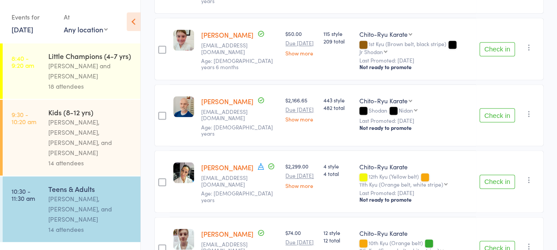
scroll to position [465, 0]
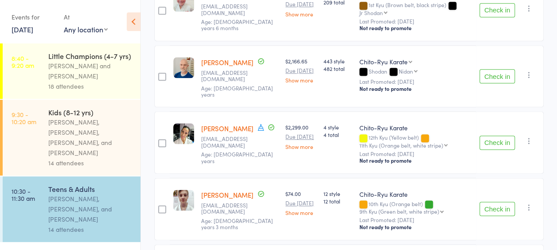
click at [498, 136] on button "Check in" at bounding box center [496, 143] width 35 height 14
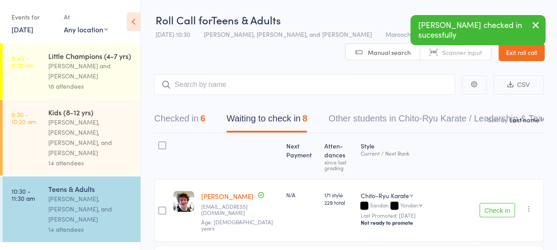
scroll to position [0, 0]
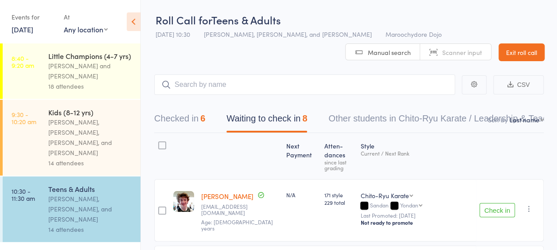
click at [230, 149] on div at bounding box center [240, 156] width 85 height 38
click at [228, 140] on div at bounding box center [240, 156] width 85 height 38
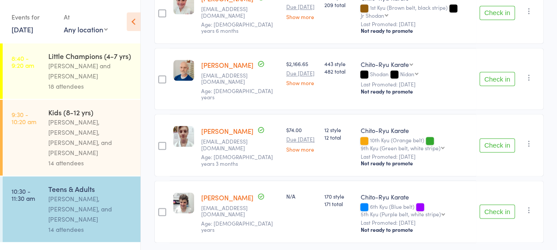
scroll to position [473, 0]
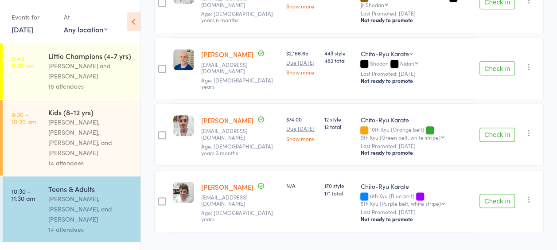
click at [499, 128] on button "Check in" at bounding box center [496, 135] width 35 height 14
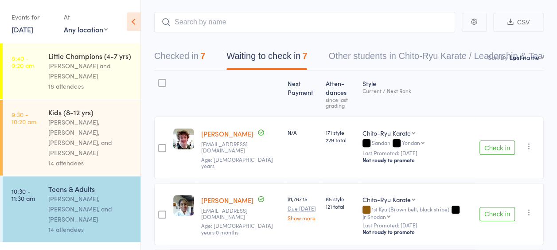
scroll to position [74, 0]
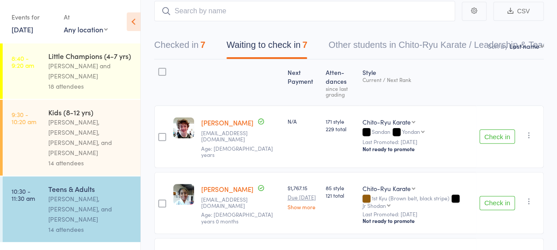
click at [492, 129] on button "Check in" at bounding box center [496, 136] width 35 height 14
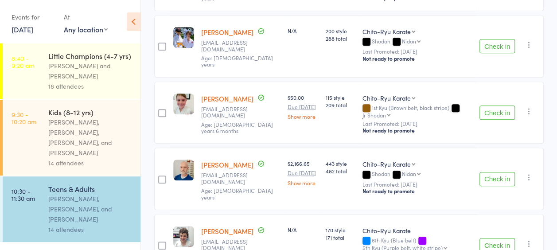
scroll to position [347, 0]
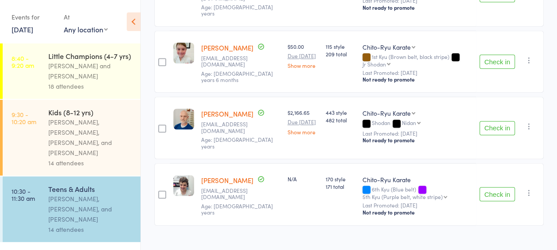
click at [499, 121] on button "Check in" at bounding box center [496, 128] width 35 height 14
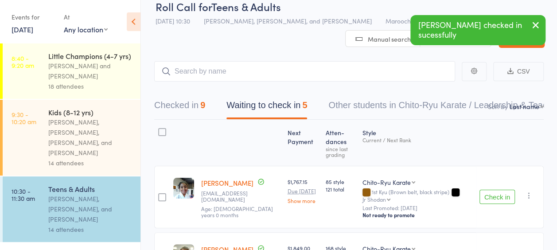
scroll to position [0, 0]
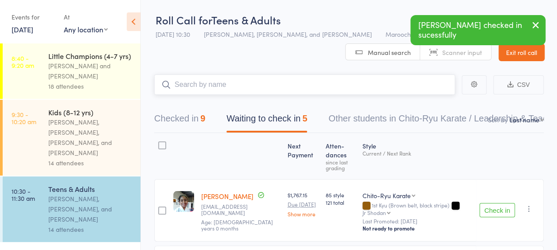
click at [282, 82] on input "search" at bounding box center [304, 84] width 301 height 20
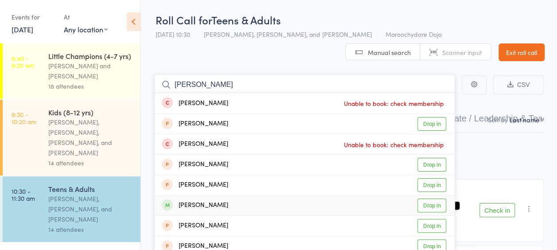
type input "[PERSON_NAME]"
click at [431, 209] on link "Drop in" at bounding box center [431, 205] width 29 height 14
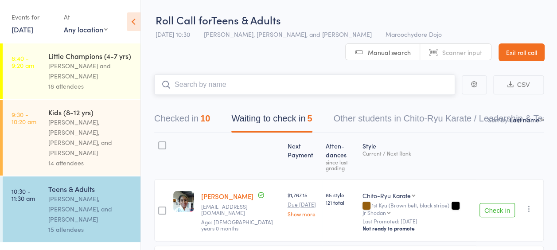
click at [193, 121] on button "Checked in 10" at bounding box center [182, 120] width 56 height 23
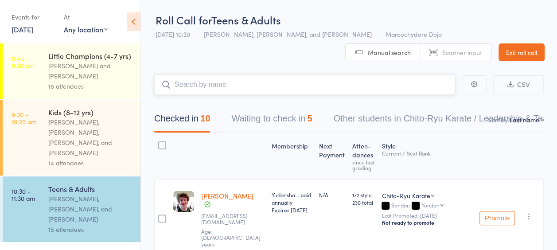
click at [276, 121] on button "Waiting to check in 5" at bounding box center [271, 120] width 81 height 23
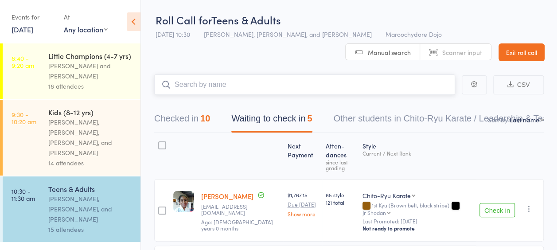
click at [201, 119] on button "Checked in 10" at bounding box center [182, 120] width 56 height 23
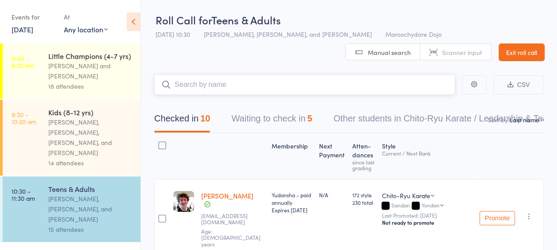
click at [300, 84] on input "search" at bounding box center [304, 84] width 301 height 20
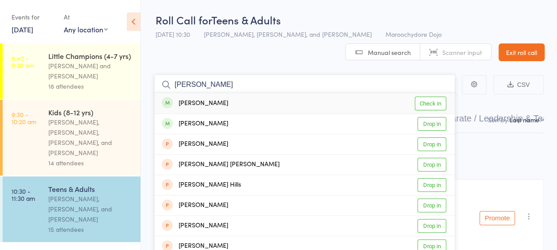
type input "[PERSON_NAME]"
click at [424, 105] on link "Check in" at bounding box center [430, 104] width 31 height 14
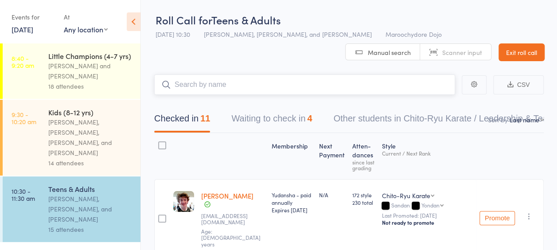
click at [291, 83] on input "search" at bounding box center [304, 84] width 301 height 20
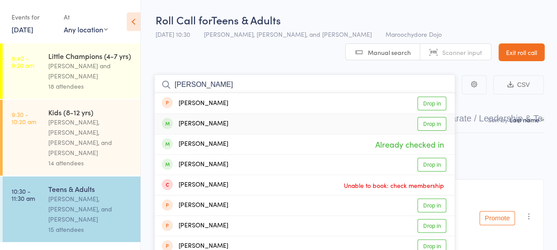
type input "[PERSON_NAME]"
click at [440, 122] on link "Drop in" at bounding box center [431, 124] width 29 height 14
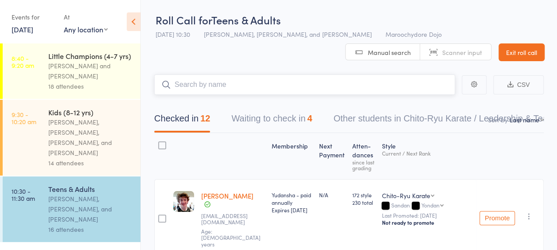
click at [290, 122] on button "Waiting to check in 4" at bounding box center [271, 120] width 81 height 23
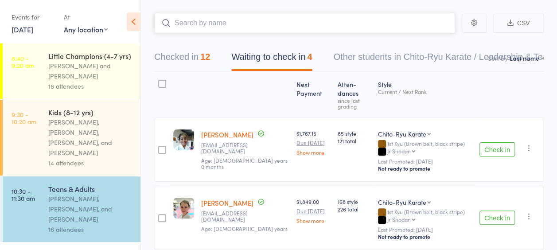
scroll to position [74, 0]
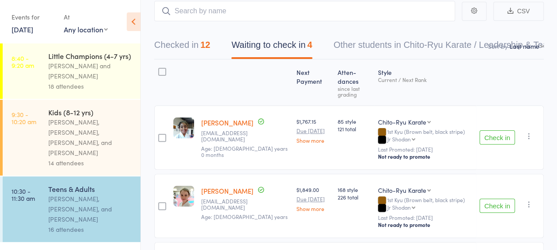
click at [506, 198] on button "Check in" at bounding box center [496, 205] width 35 height 14
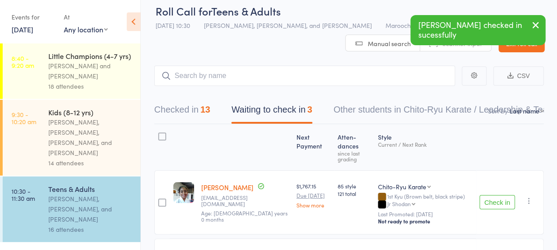
scroll to position [0, 0]
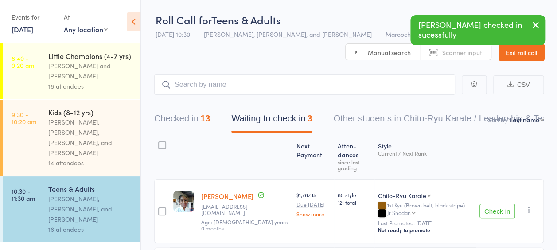
click at [185, 116] on button "Checked in 13" at bounding box center [182, 120] width 56 height 23
